Goal: Information Seeking & Learning: Learn about a topic

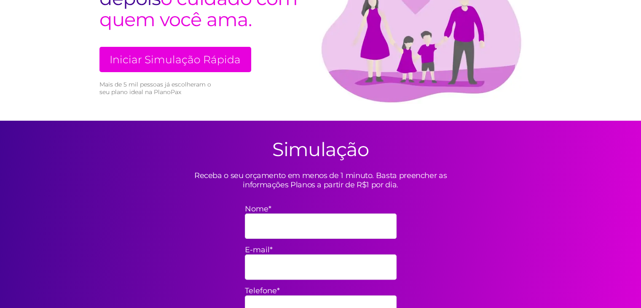
scroll to position [169, 0]
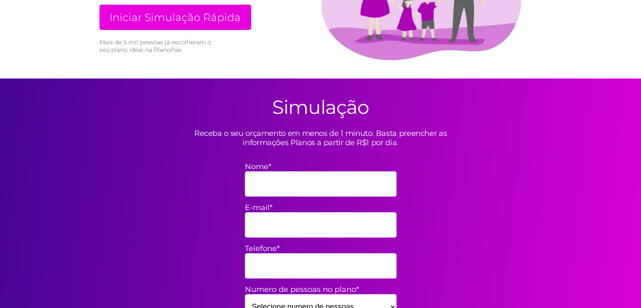
click at [224, 17] on link "Iniciar Simulação Rápida" at bounding box center [176, 17] width 152 height 25
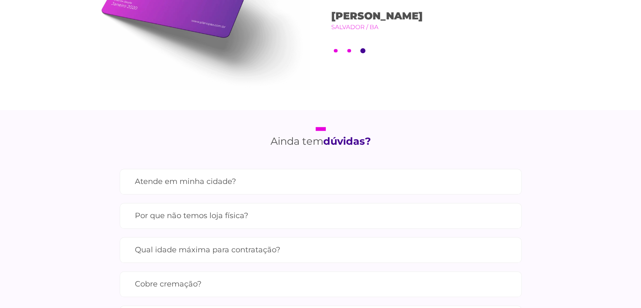
scroll to position [879, 0]
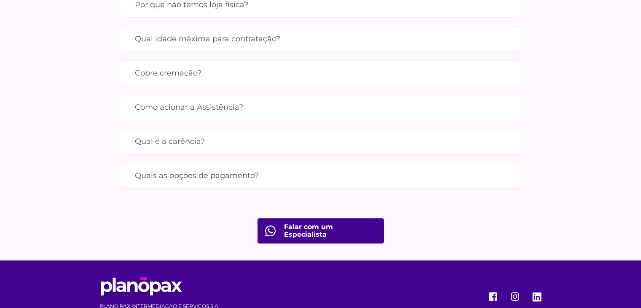
click at [278, 108] on label "Como acionar a Assistência?" at bounding box center [321, 107] width 372 height 15
click at [0, 0] on input "Como acionar a Assistência?" at bounding box center [0, 0] width 0 height 0
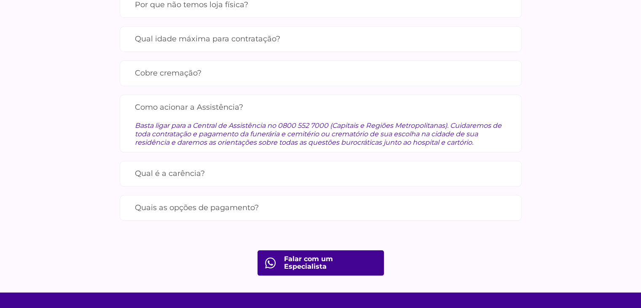
click at [261, 167] on label "Qual é a carência?" at bounding box center [321, 173] width 372 height 15
click at [0, 0] on input "Qual é a carência?" at bounding box center [0, 0] width 0 height 0
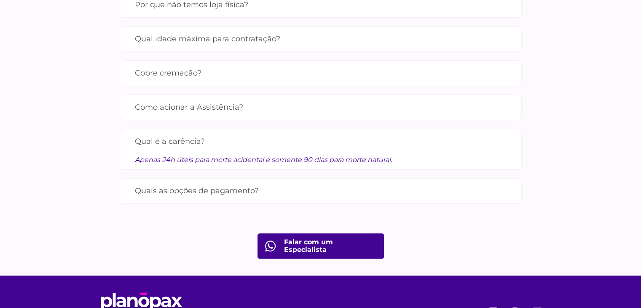
click at [265, 194] on label "Quais as opções de pagamento?" at bounding box center [321, 190] width 372 height 15
click at [0, 0] on input "Quais as opções de pagamento?" at bounding box center [0, 0] width 0 height 0
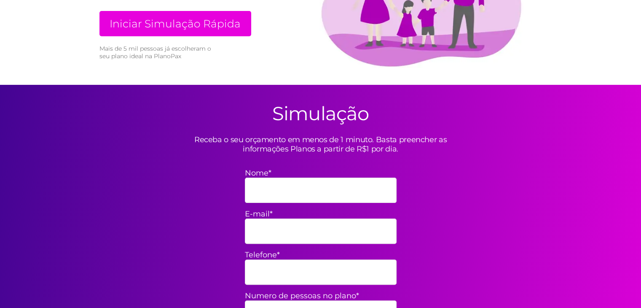
scroll to position [0, 0]
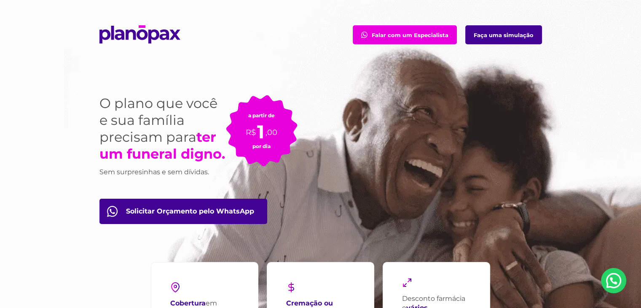
click at [508, 29] on link "Faça uma simulação" at bounding box center [504, 34] width 77 height 19
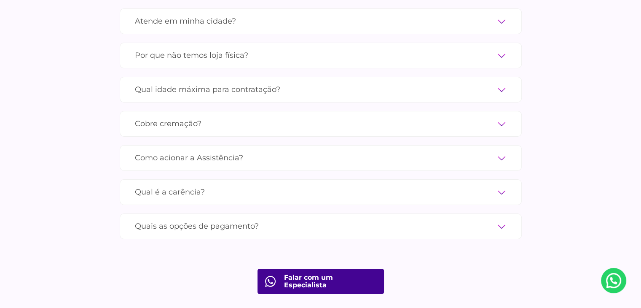
scroll to position [3065, 0]
